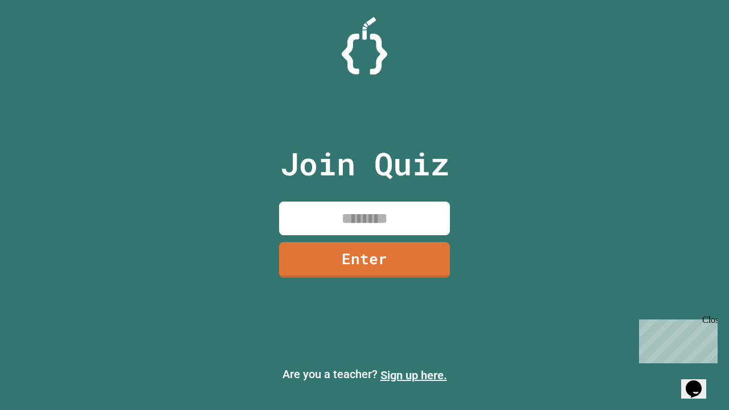
click at [413, 375] on link "Sign up here." at bounding box center [413, 375] width 67 height 14
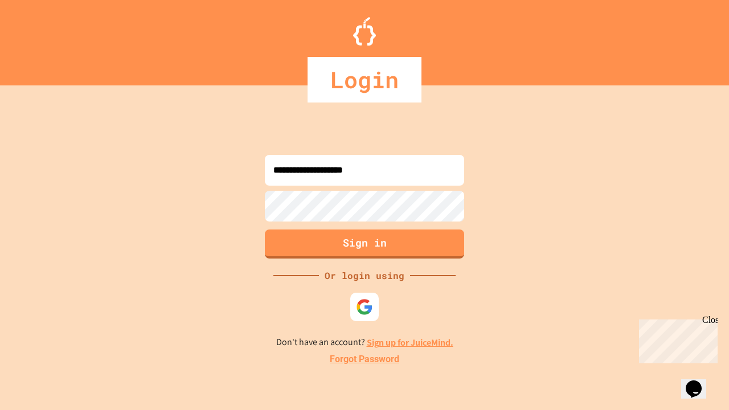
type input "**********"
